Goal: Task Accomplishment & Management: Manage account settings

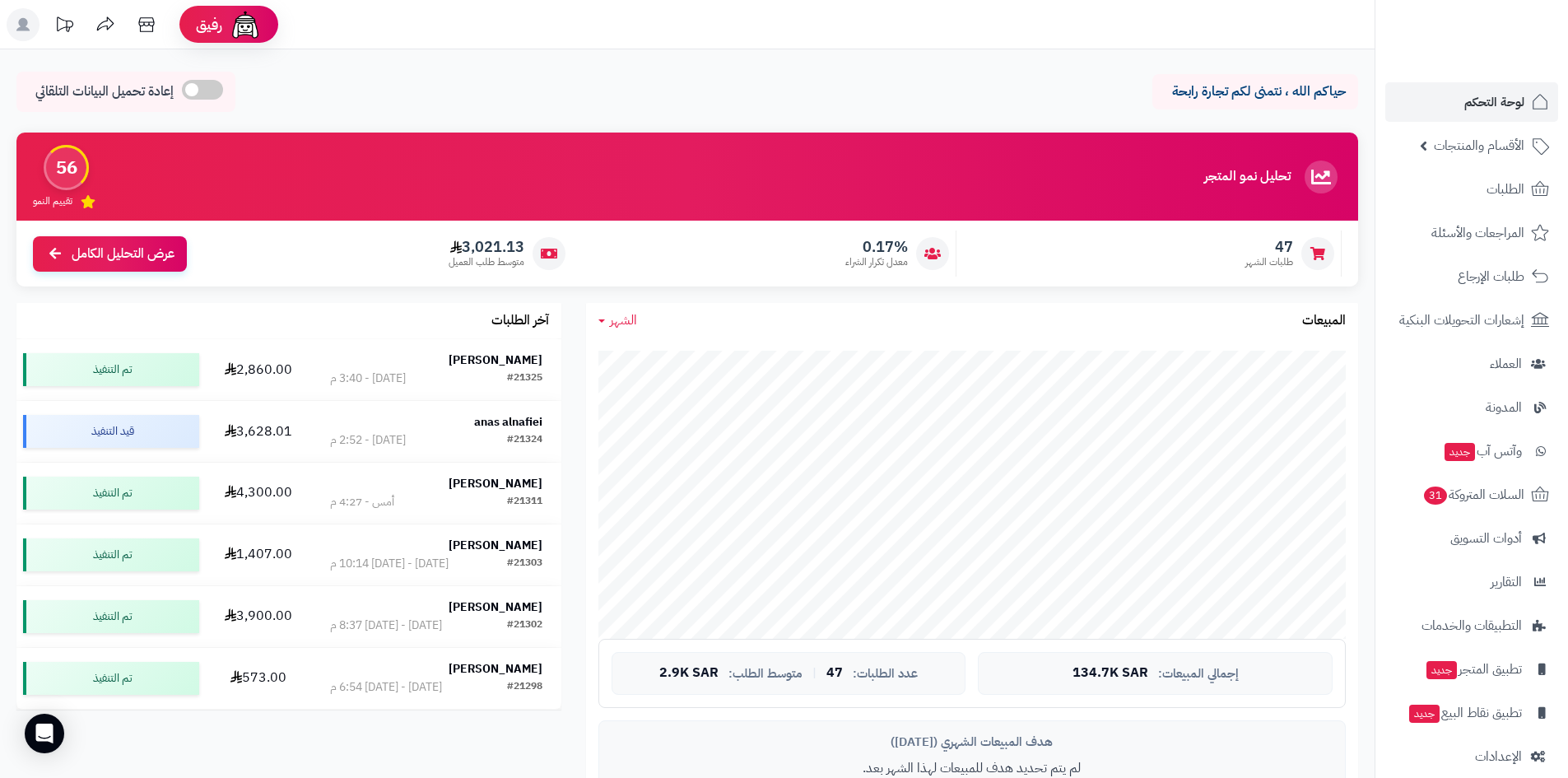
click at [1478, 140] on span "الأقسام والمنتجات" at bounding box center [1480, 145] width 91 height 23
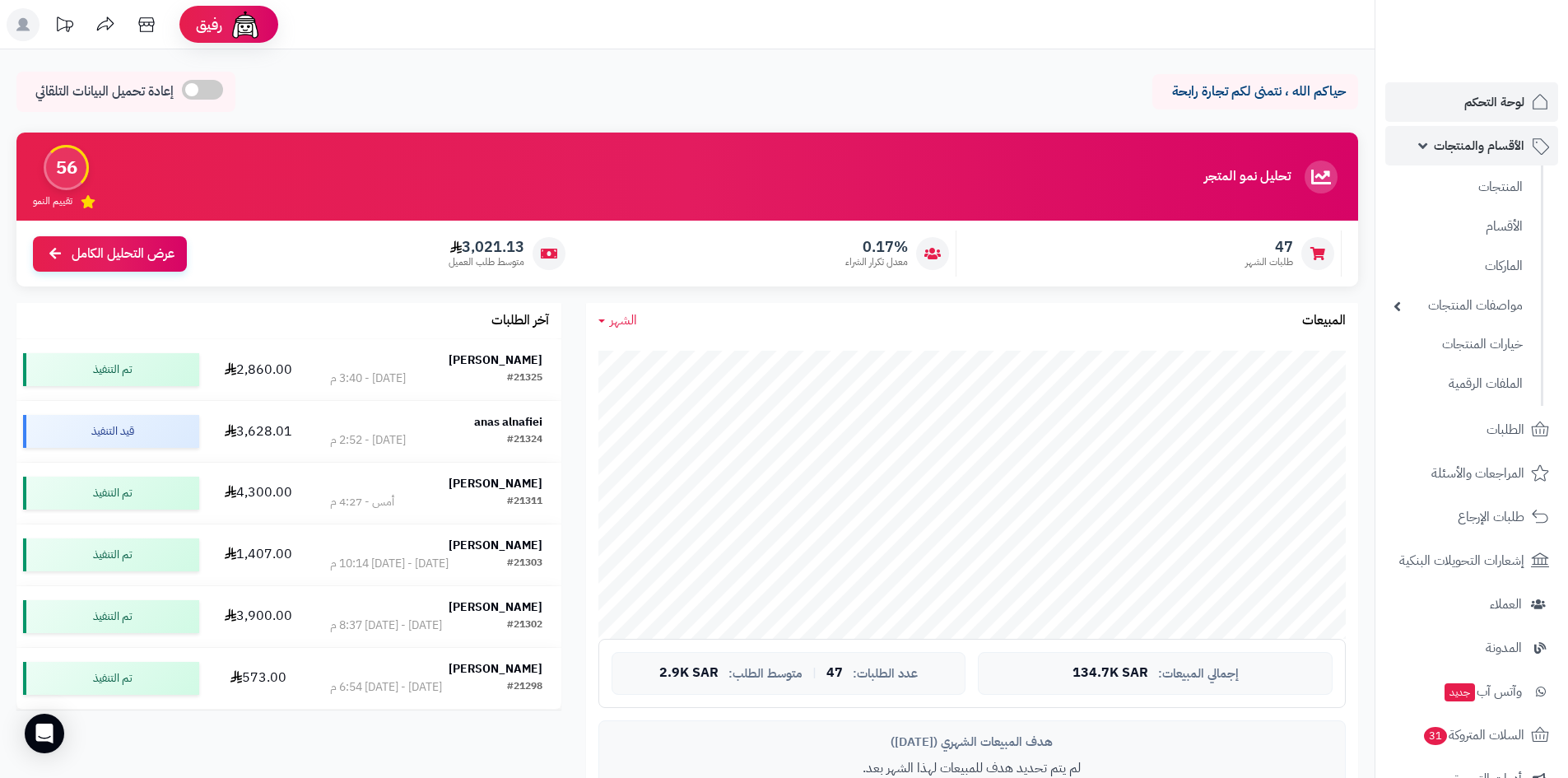
click at [1439, 155] on span "الأقسام والمنتجات" at bounding box center [1480, 145] width 91 height 23
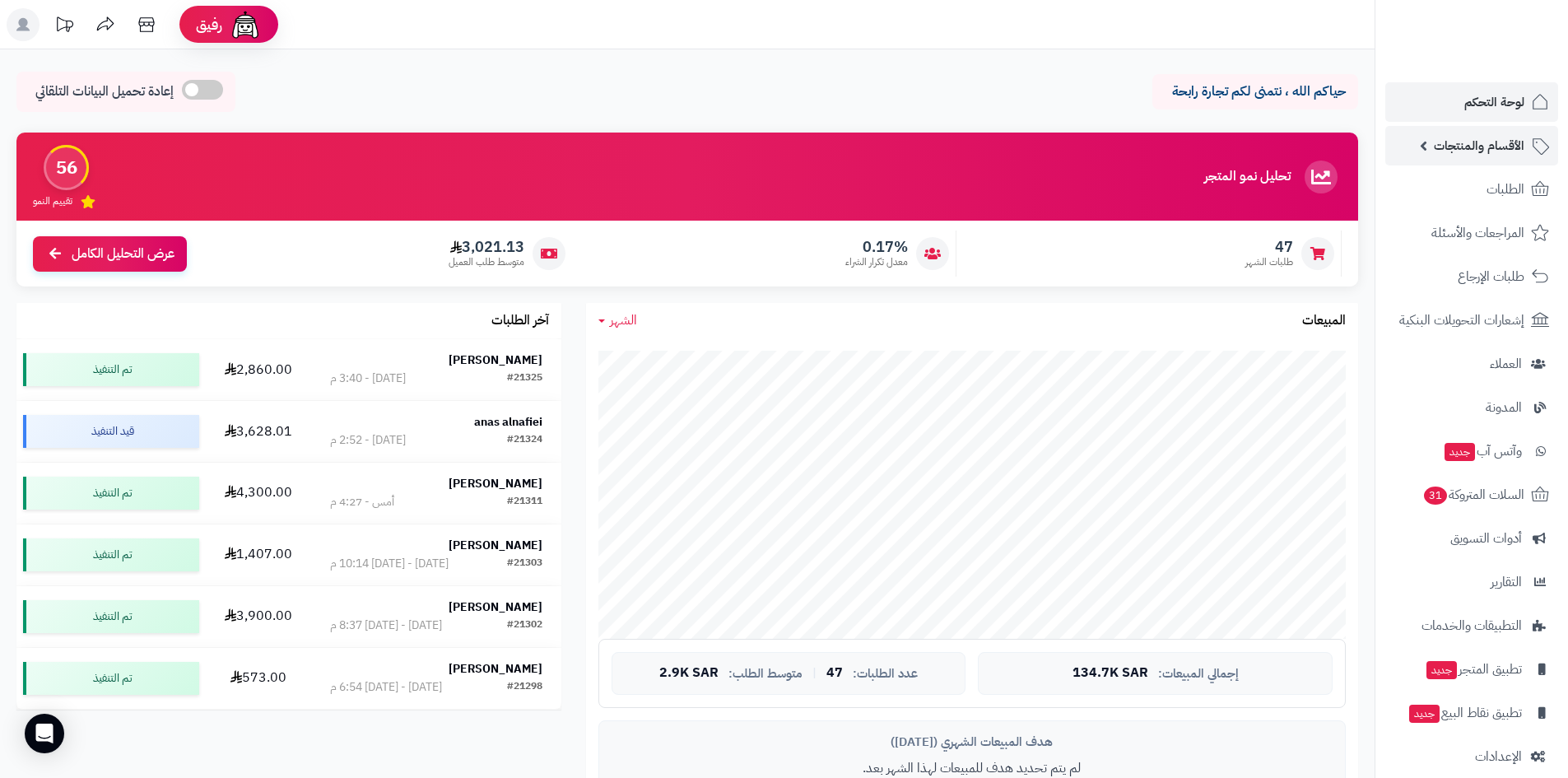
click at [1445, 152] on span "الأقسام والمنتجات" at bounding box center [1480, 145] width 91 height 23
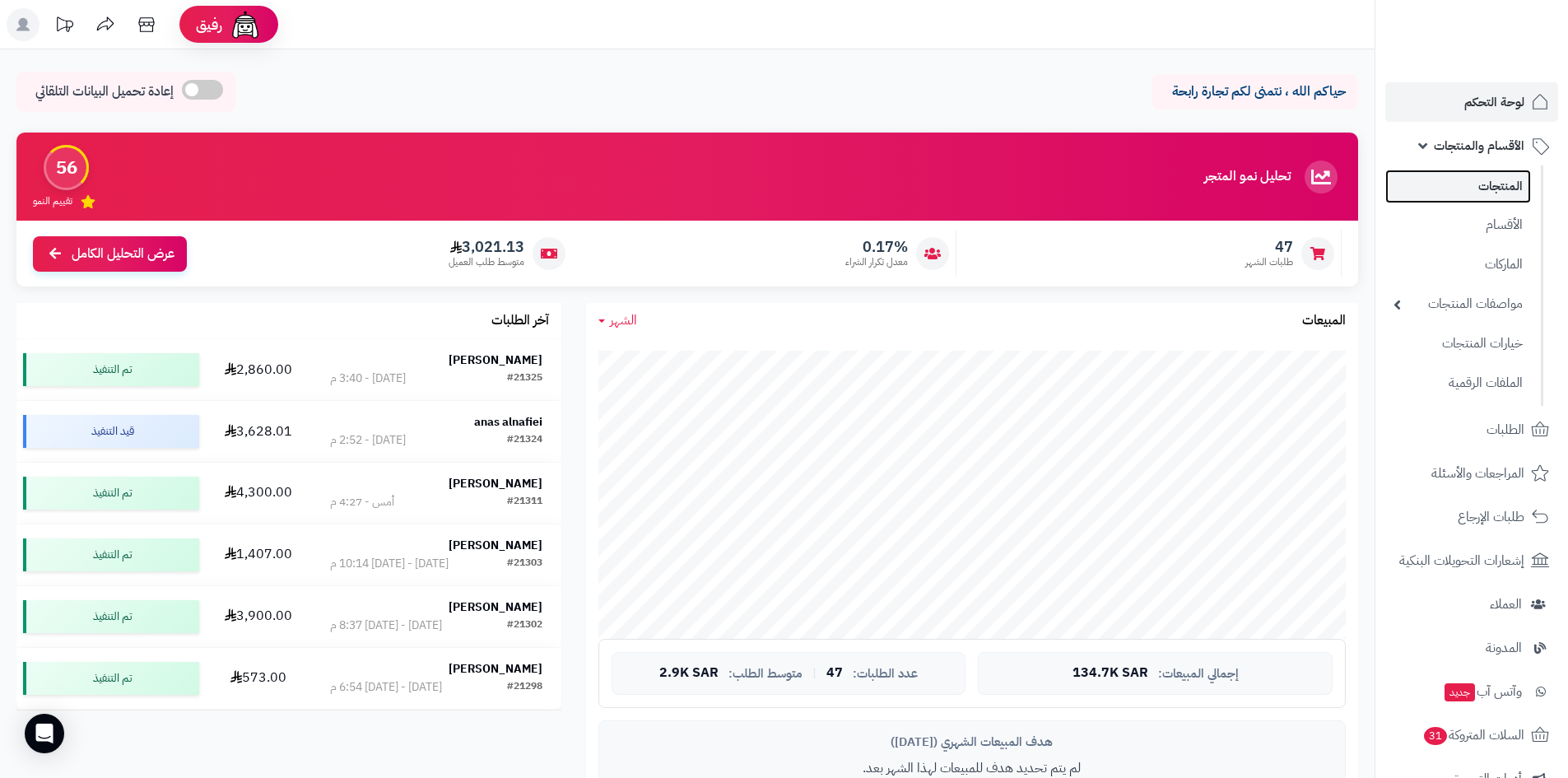
click at [1463, 187] on link "المنتجات" at bounding box center [1458, 186] width 145 height 34
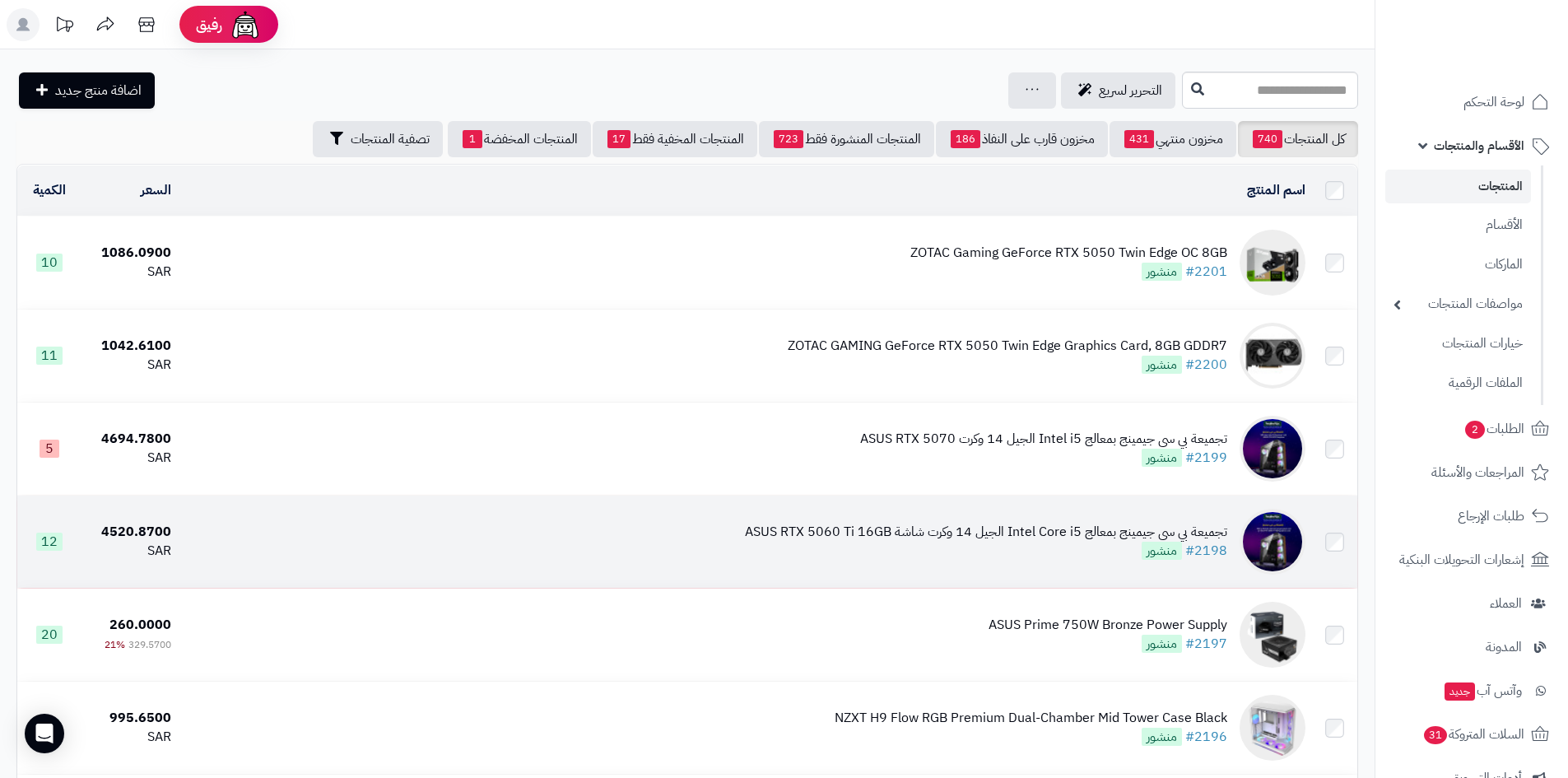
click at [958, 529] on div "تجميعة بي سي جيمينج بمعالج Intel Core i5 الجيل 14 وكرت شاشة ASUS RTX 5060 Ti 16…" at bounding box center [986, 532] width 482 height 19
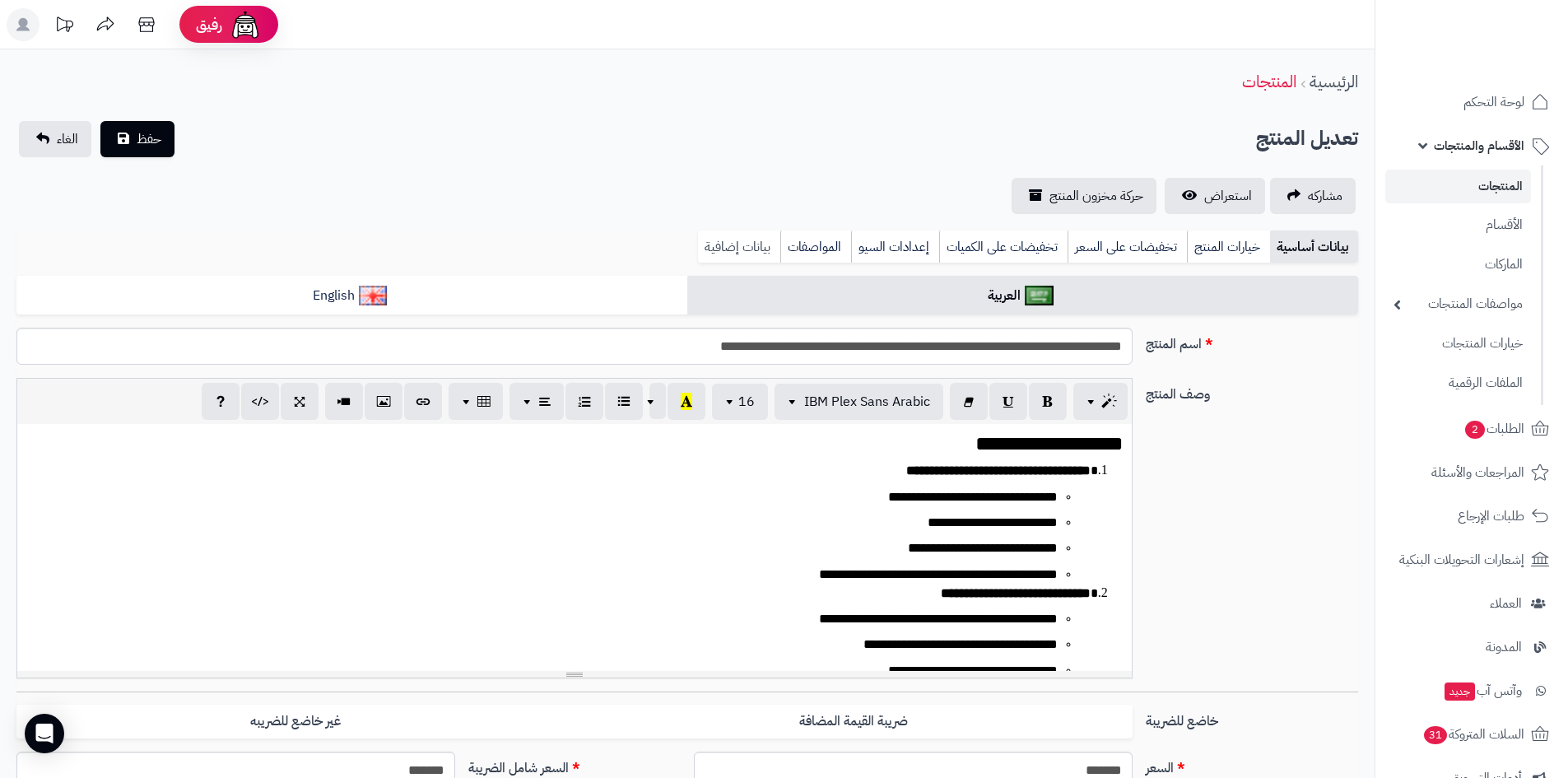
click at [739, 250] on link "بيانات إضافية" at bounding box center [739, 247] width 83 height 33
